Goal: Task Accomplishment & Management: Manage account settings

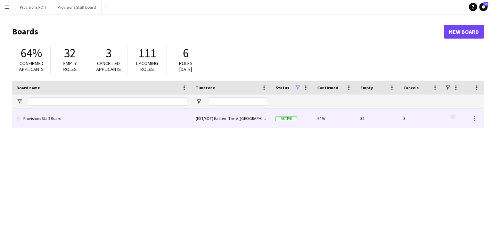
click at [59, 122] on link "Provisions Staff Board" at bounding box center [101, 118] width 171 height 19
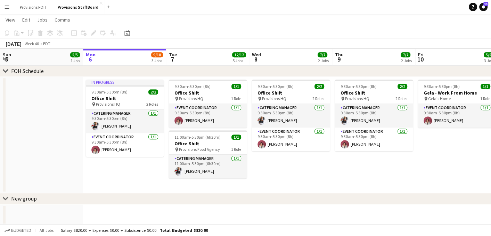
scroll to position [389, 0]
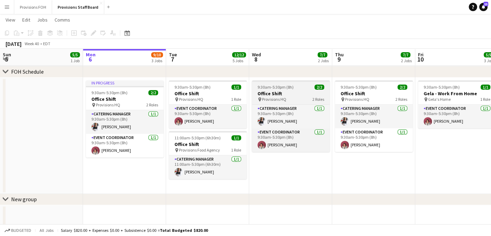
click at [293, 94] on h3 "Office Shift" at bounding box center [291, 93] width 78 height 6
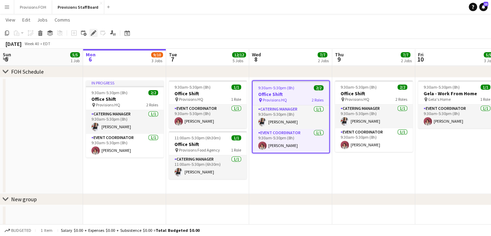
click at [92, 32] on icon "Edit" at bounding box center [94, 33] width 6 height 6
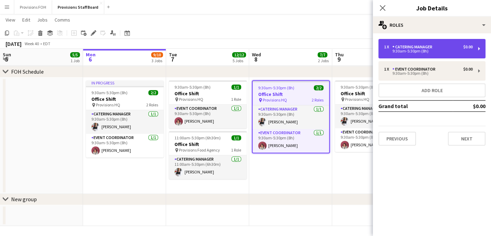
click at [406, 52] on div "9:30am-5:30pm (8h)" at bounding box center [428, 50] width 89 height 3
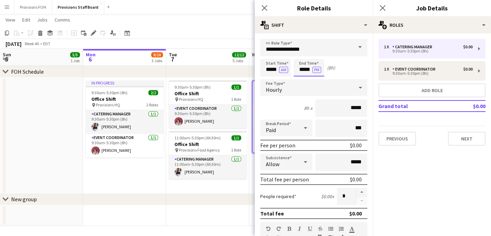
click at [307, 68] on input "*****" at bounding box center [309, 67] width 31 height 17
type input "****"
click at [474, 137] on button "Next" at bounding box center [467, 139] width 38 height 14
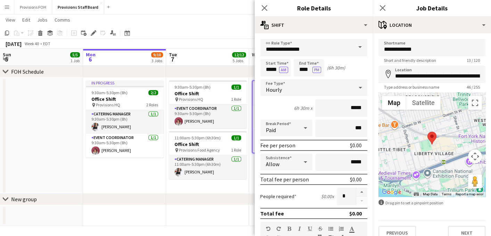
scroll to position [213, 0]
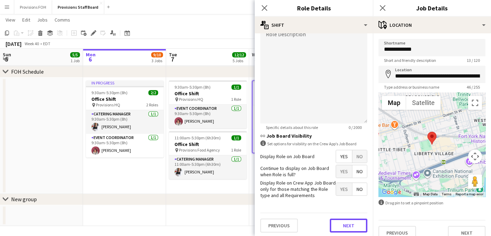
click at [347, 230] on button "Next" at bounding box center [349, 226] width 38 height 14
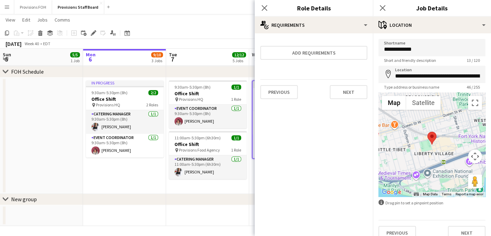
scroll to position [0, 0]
click at [385, 7] on icon "Close pop-in" at bounding box center [382, 8] width 7 height 7
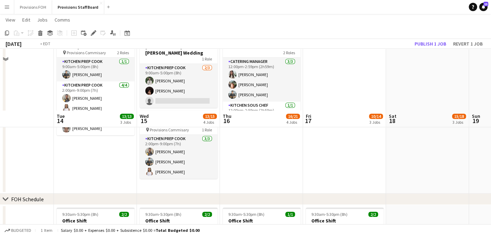
scroll to position [451, 0]
